Goal: Find specific page/section: Find specific page/section

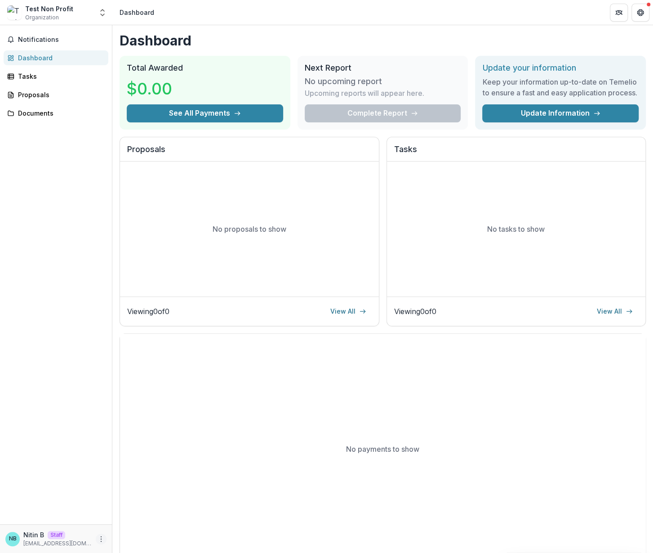
click at [102, 536] on icon "More" at bounding box center [101, 538] width 7 height 7
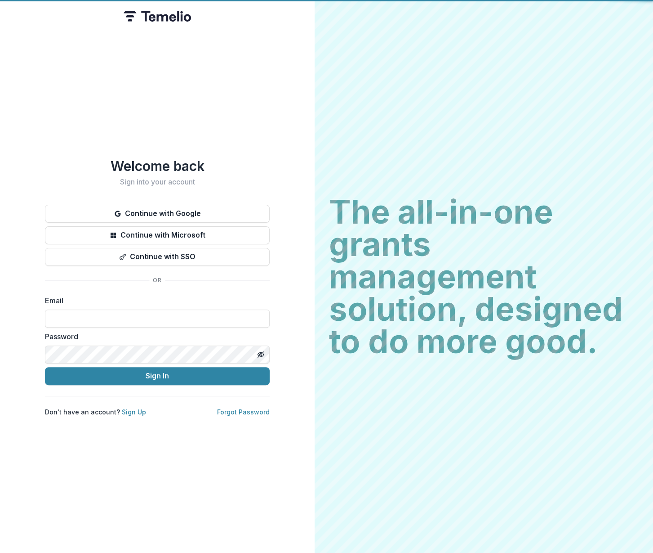
click at [132, 278] on div "Welcome back Sign into your account Continue with Google Continue with Microsof…" at bounding box center [157, 287] width 225 height 258
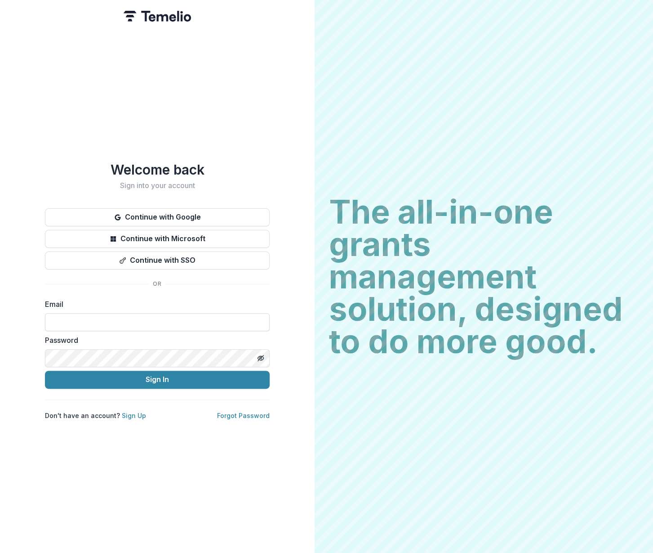
click at [177, 320] on input at bounding box center [157, 322] width 225 height 18
type input "**********"
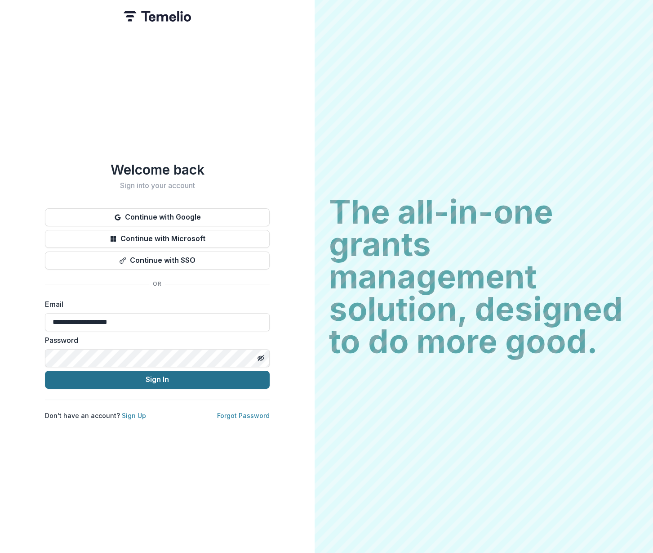
click at [156, 373] on button "Sign In" at bounding box center [157, 379] width 225 height 18
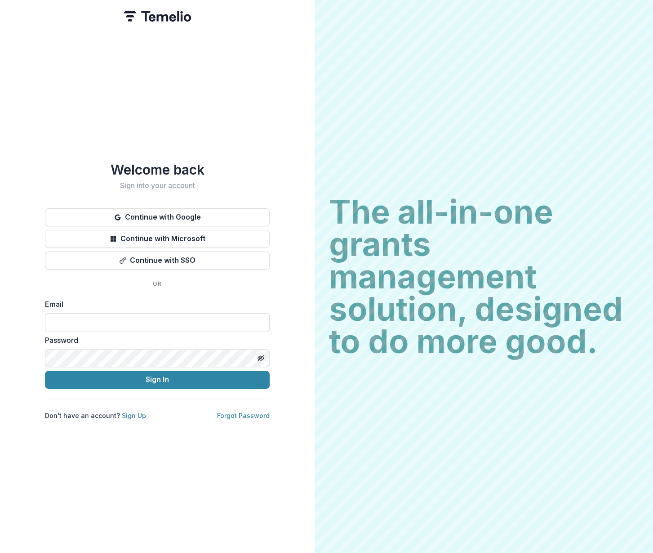
click at [195, 317] on input at bounding box center [157, 322] width 225 height 18
type input "**********"
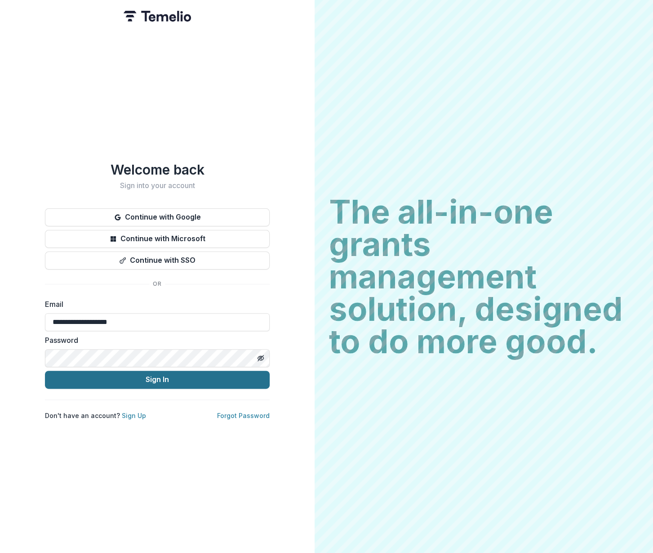
click at [149, 371] on button "Sign In" at bounding box center [157, 379] width 225 height 18
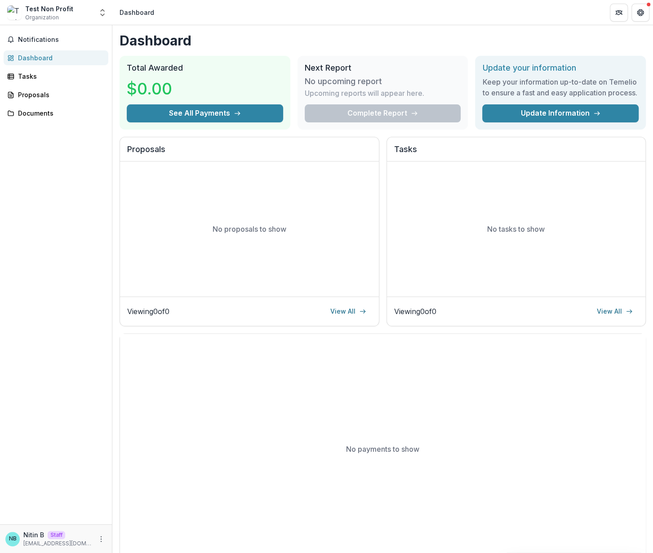
click at [46, 159] on div "Notifications Dashboard Tasks Proposals Documents" at bounding box center [56, 274] width 112 height 499
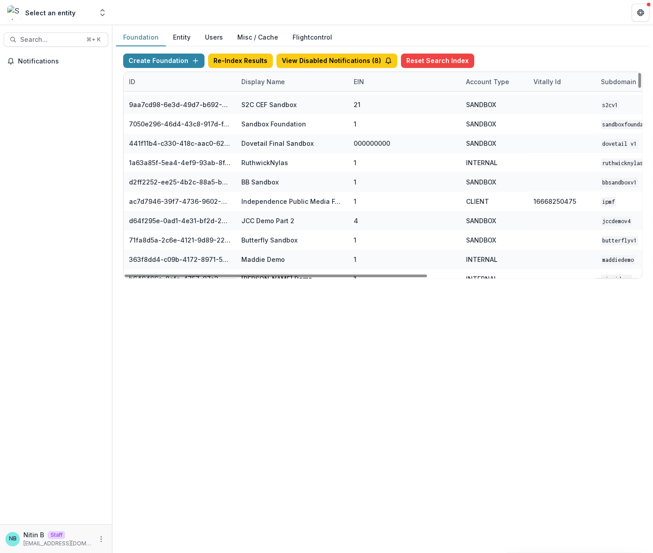
scroll to position [101, 0]
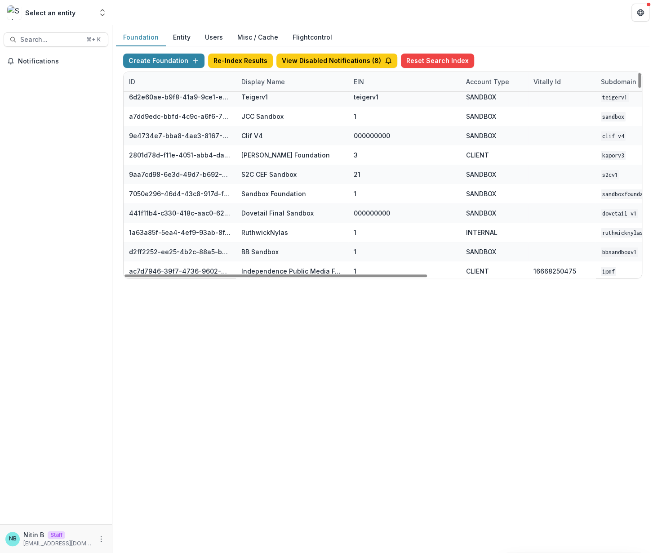
click at [265, 84] on div "Display Name" at bounding box center [263, 81] width 54 height 9
click at [265, 100] on input at bounding box center [292, 101] width 108 height 14
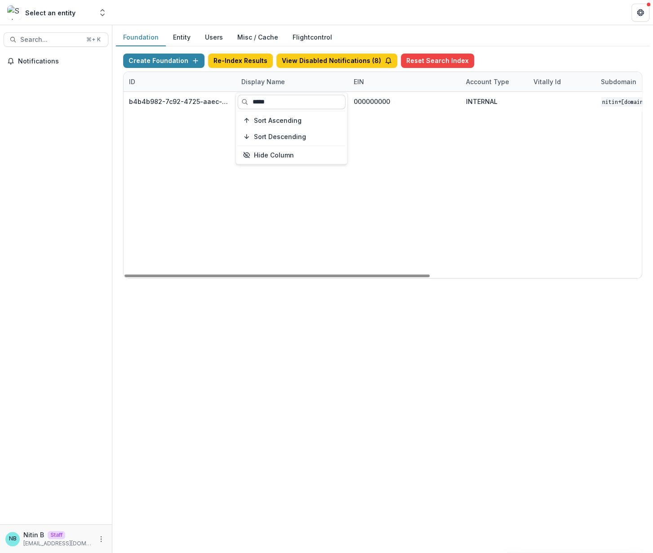
scroll to position [0, 0]
type input "*****"
click at [321, 227] on div "b4b4b982-7c92-4725-aaec-92f036045ce3 Nitin Test Foundation 000000000 INTERNAL n…" at bounding box center [562, 185] width 877 height 186
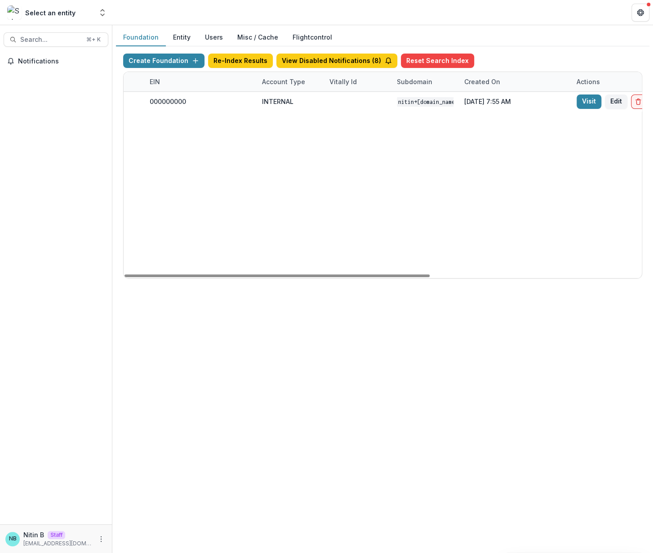
scroll to position [0, 358]
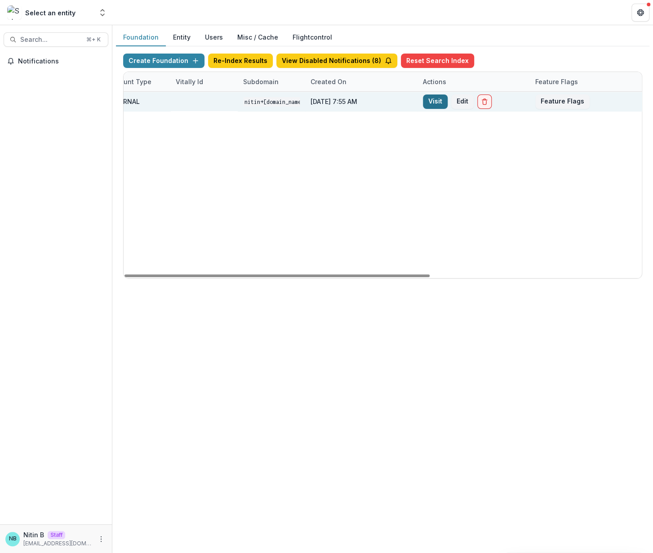
click at [438, 100] on link "Visit" at bounding box center [435, 101] width 25 height 14
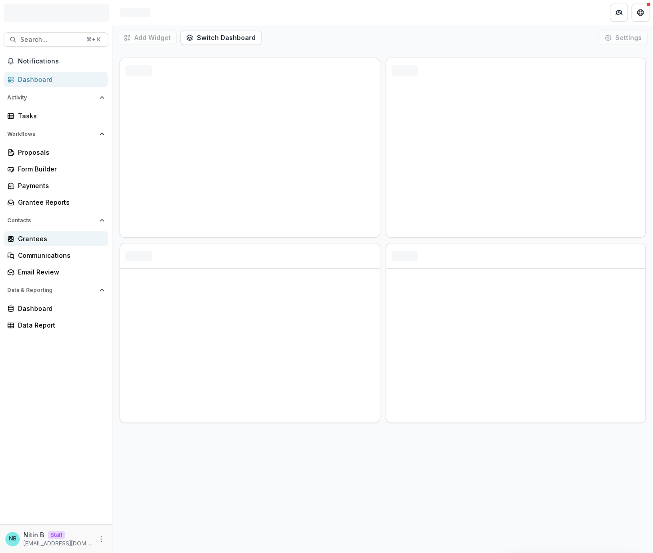
click at [53, 240] on div "Grantees" at bounding box center [59, 238] width 83 height 9
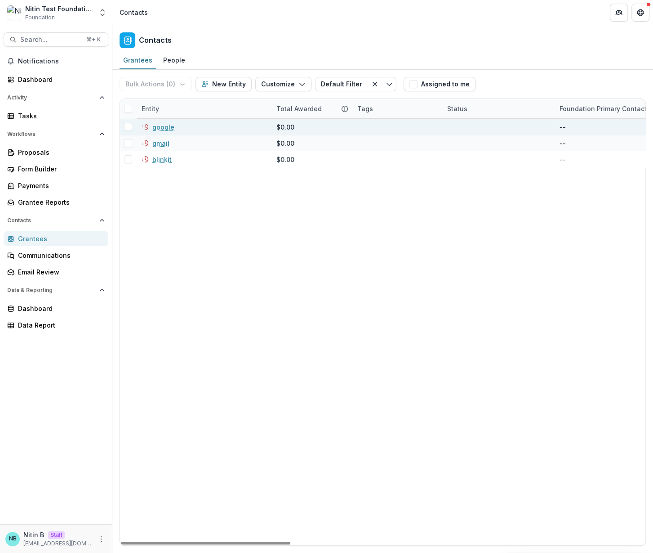
click at [162, 126] on link "google" at bounding box center [163, 126] width 22 height 9
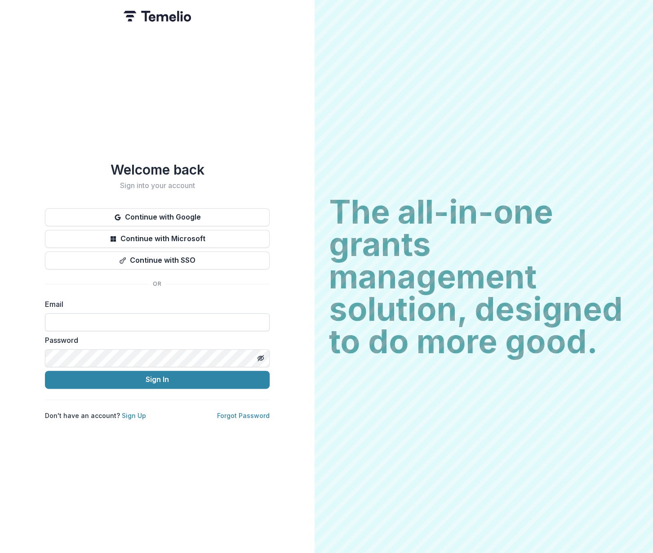
click at [197, 313] on input at bounding box center [157, 322] width 225 height 18
type input "**********"
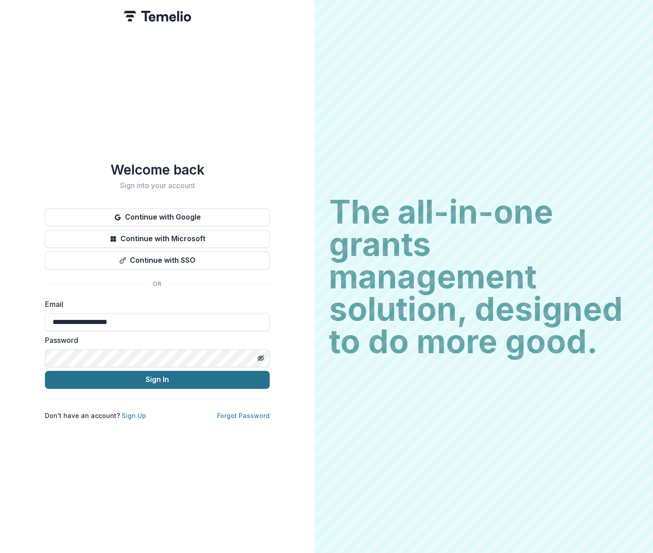
click at [168, 375] on button "Sign In" at bounding box center [157, 379] width 225 height 18
